Goal: Transaction & Acquisition: Purchase product/service

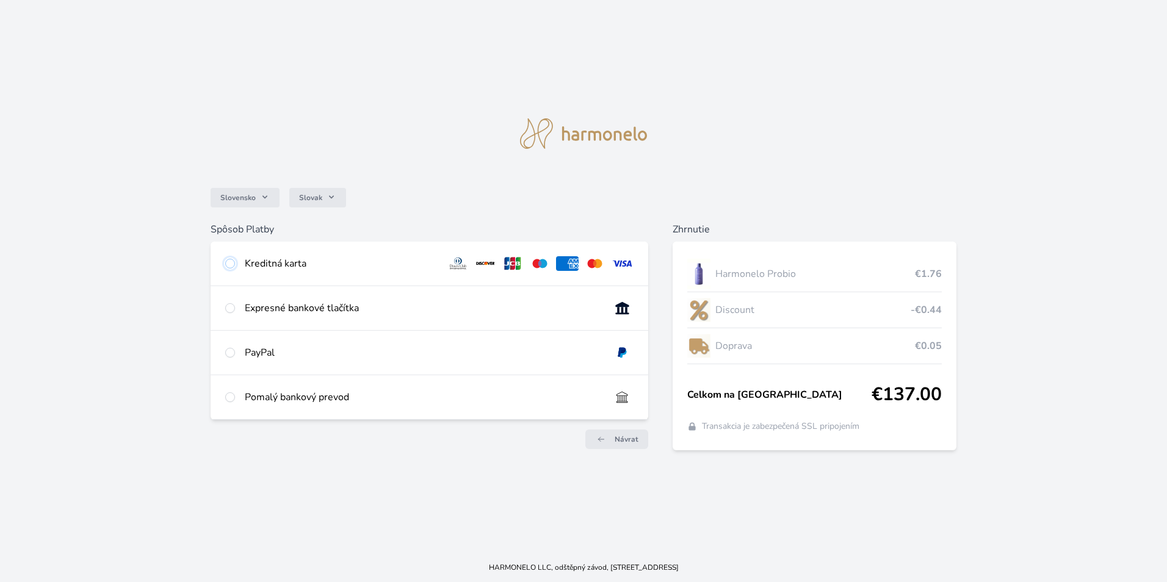
click at [231, 263] on input "radio" at bounding box center [230, 264] width 10 height 10
radio input "true"
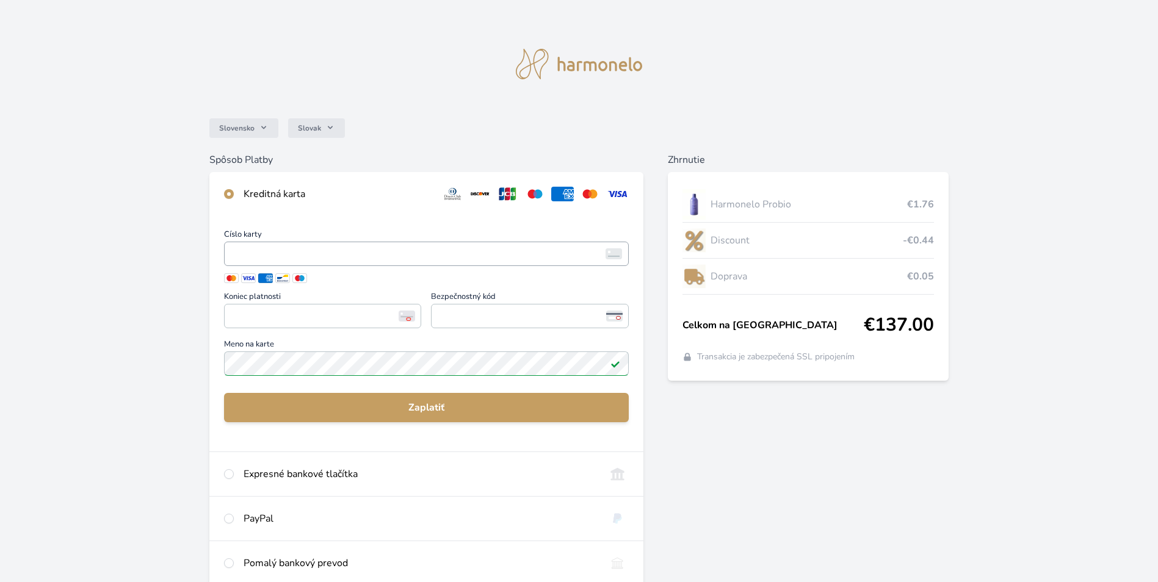
click at [389, 262] on span "<p>Your browser does not support iframes.</p>" at bounding box center [426, 254] width 405 height 24
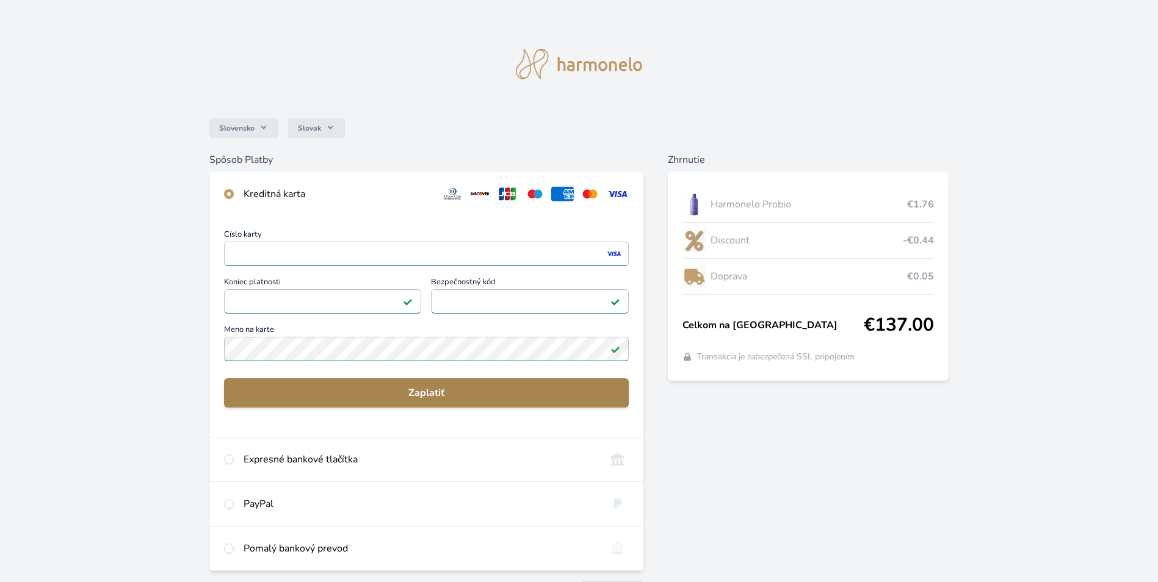
click at [422, 393] on span "Zaplatiť" at bounding box center [426, 393] width 385 height 15
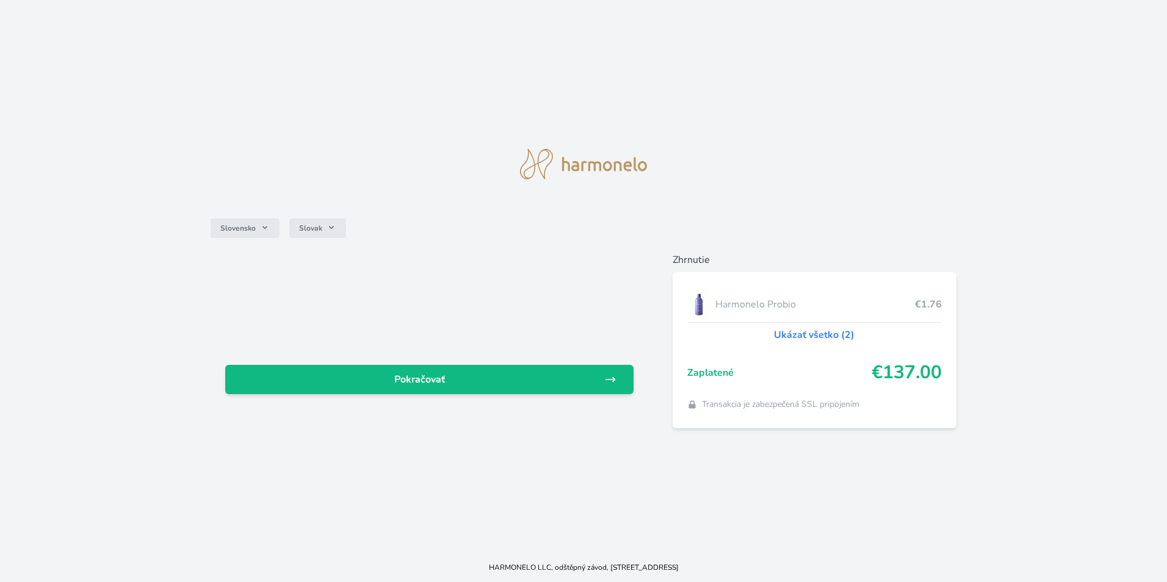
click at [809, 339] on link "Ukázať všetko (2)" at bounding box center [814, 335] width 81 height 15
